Goal: Information Seeking & Learning: Learn about a topic

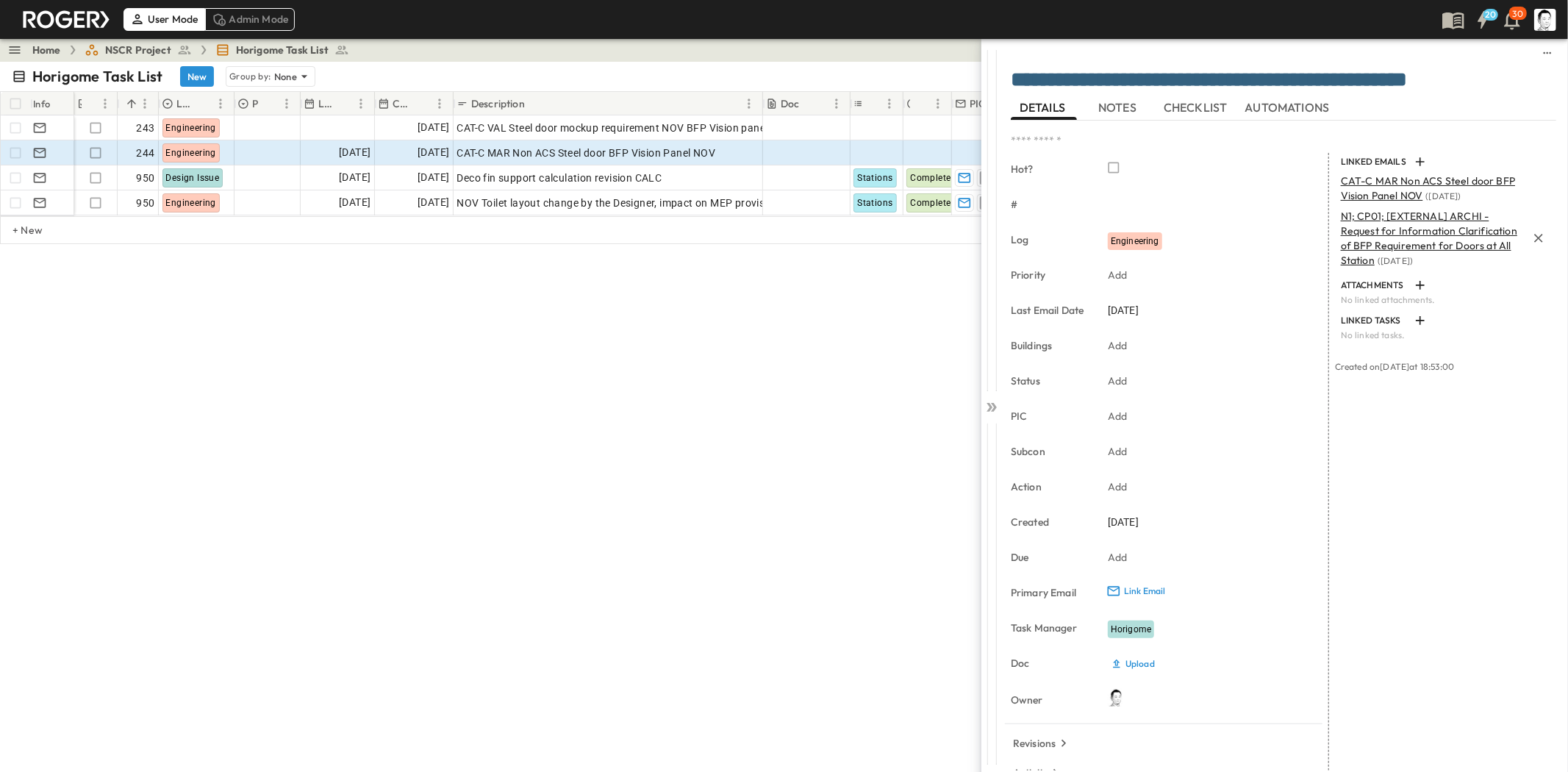
click at [1428, 241] on span "N1; CP01; [EXTERNAL] ARCHI -Request for Information Clarification of BFP Requir…" at bounding box center [1429, 238] width 177 height 57
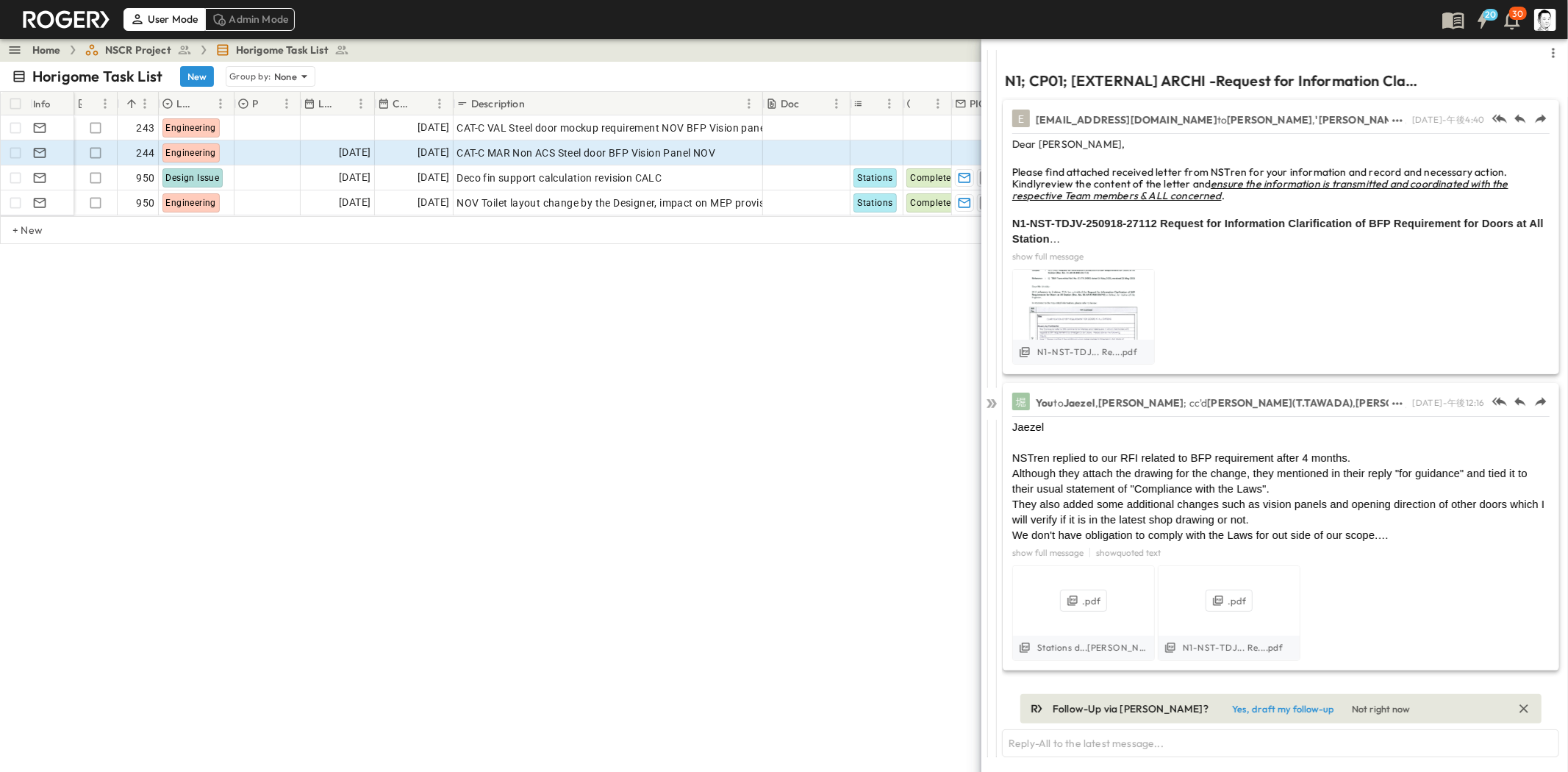
scroll to position [2, 0]
click at [1055, 550] on button "show full message" at bounding box center [1047, 551] width 77 height 15
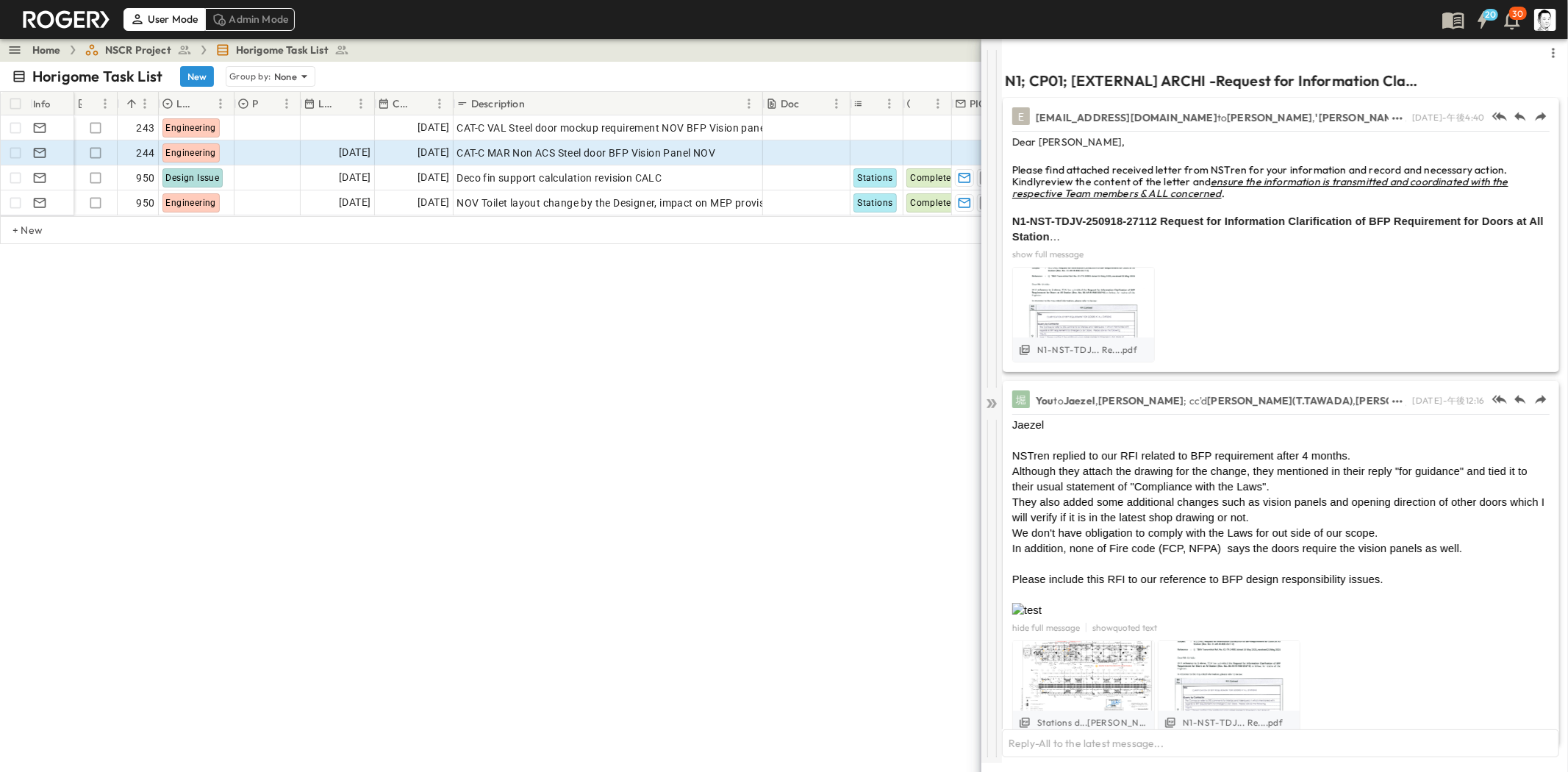
click at [990, 405] on icon at bounding box center [989, 404] width 5 height 9
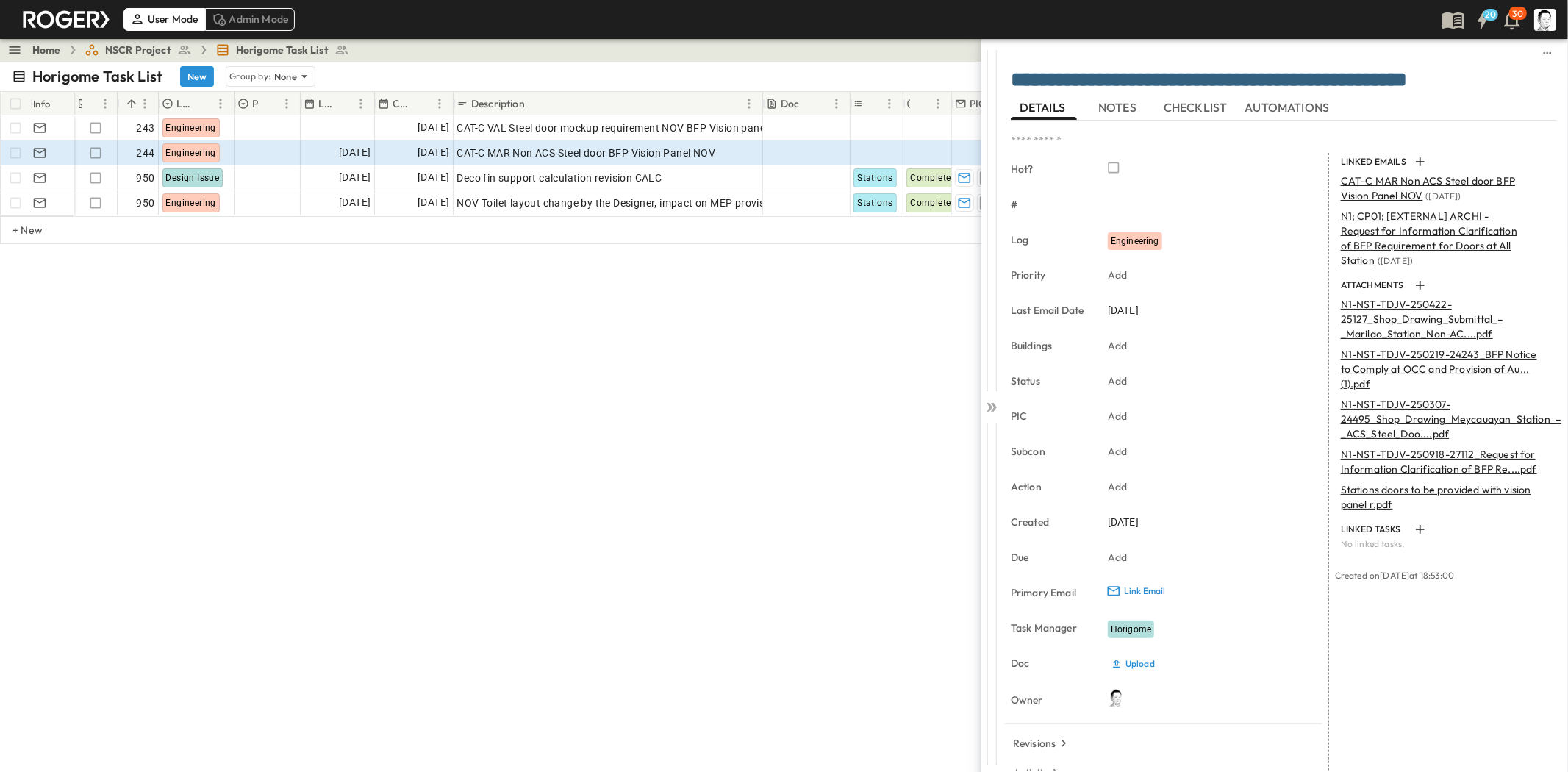
click at [990, 405] on icon at bounding box center [989, 407] width 5 height 9
